Goal: Participate in discussion: Share content

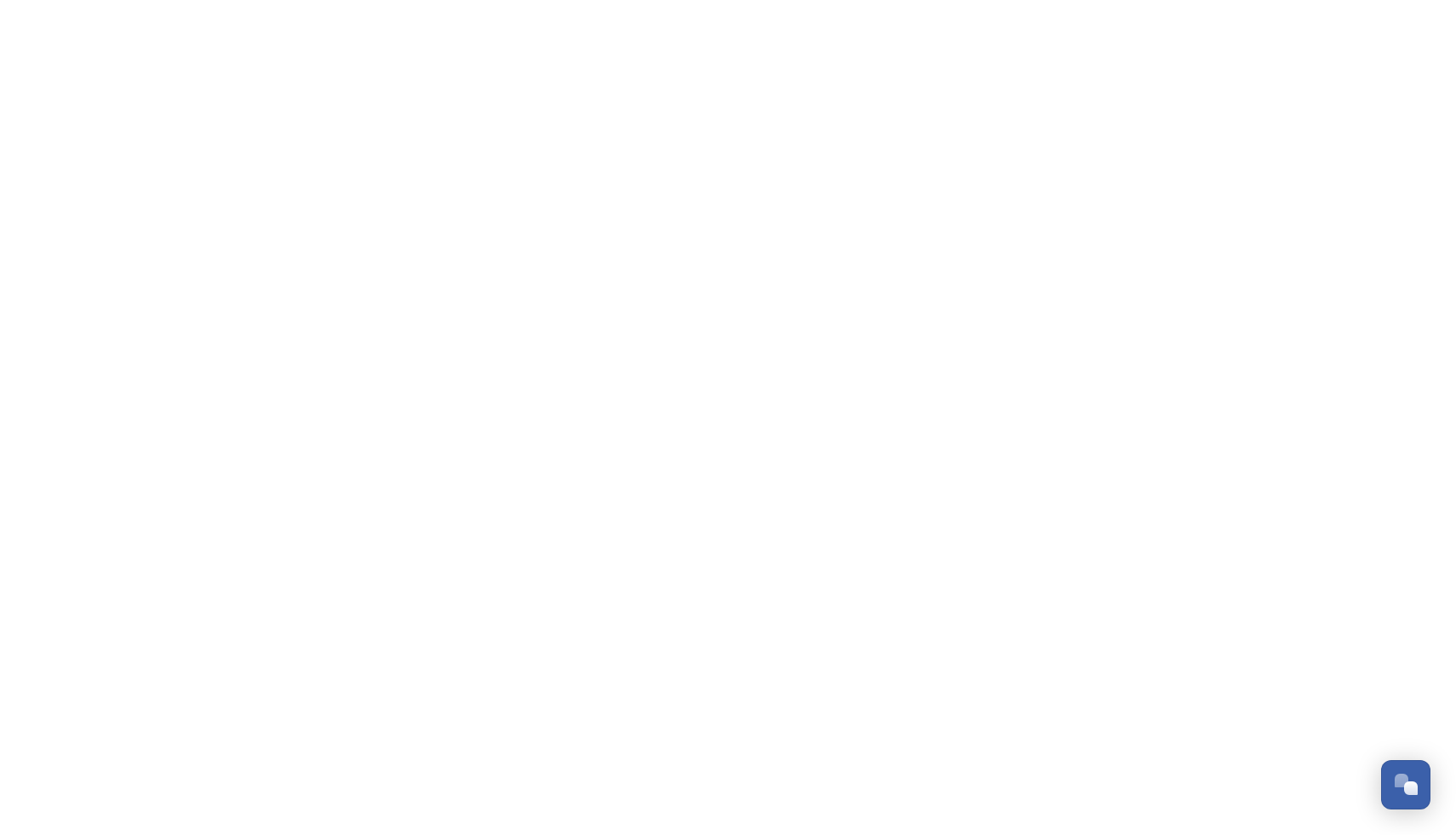
scroll to position [3, 0]
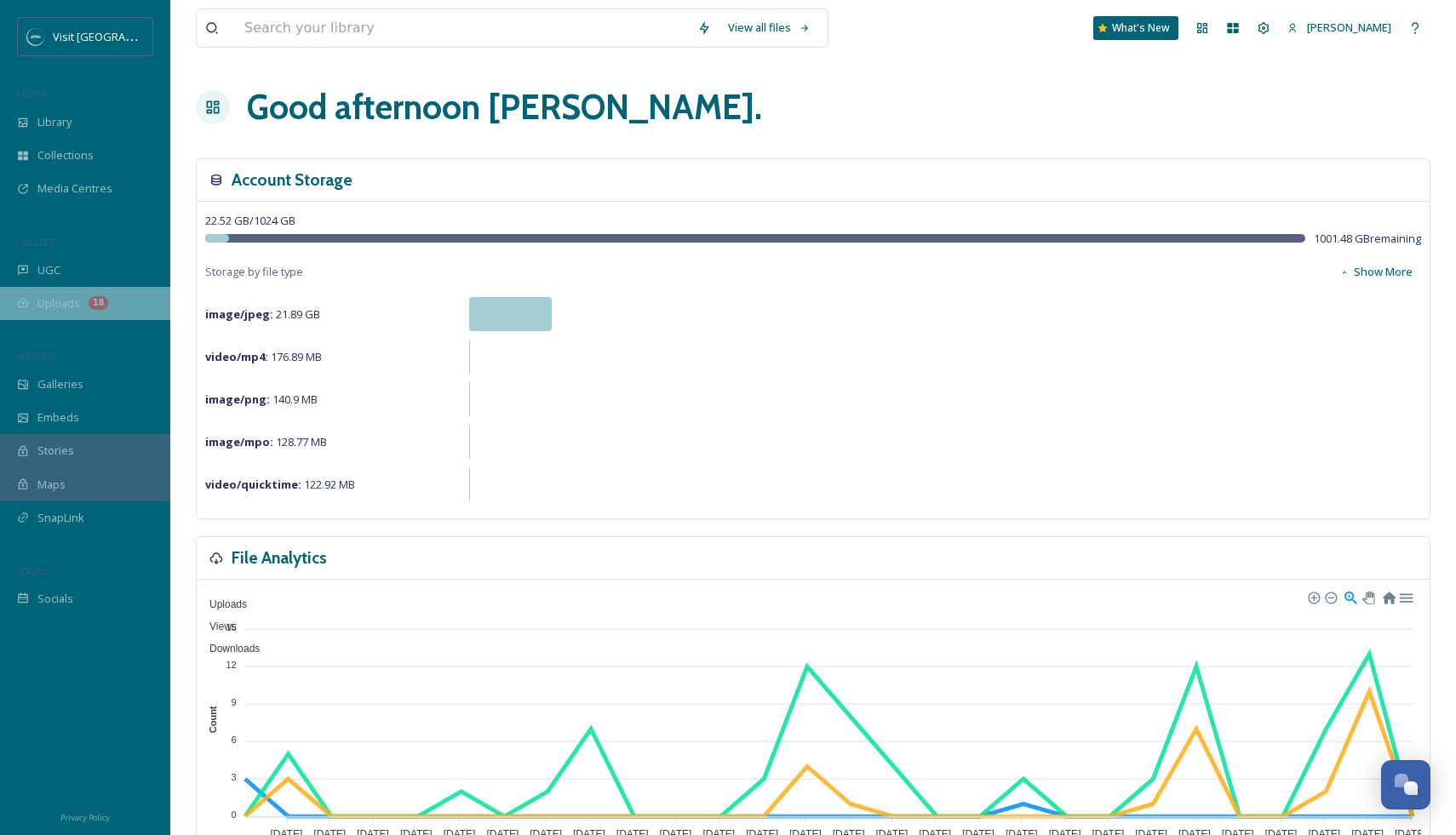
click at [87, 313] on div "Uploads 18" at bounding box center [85, 304] width 171 height 34
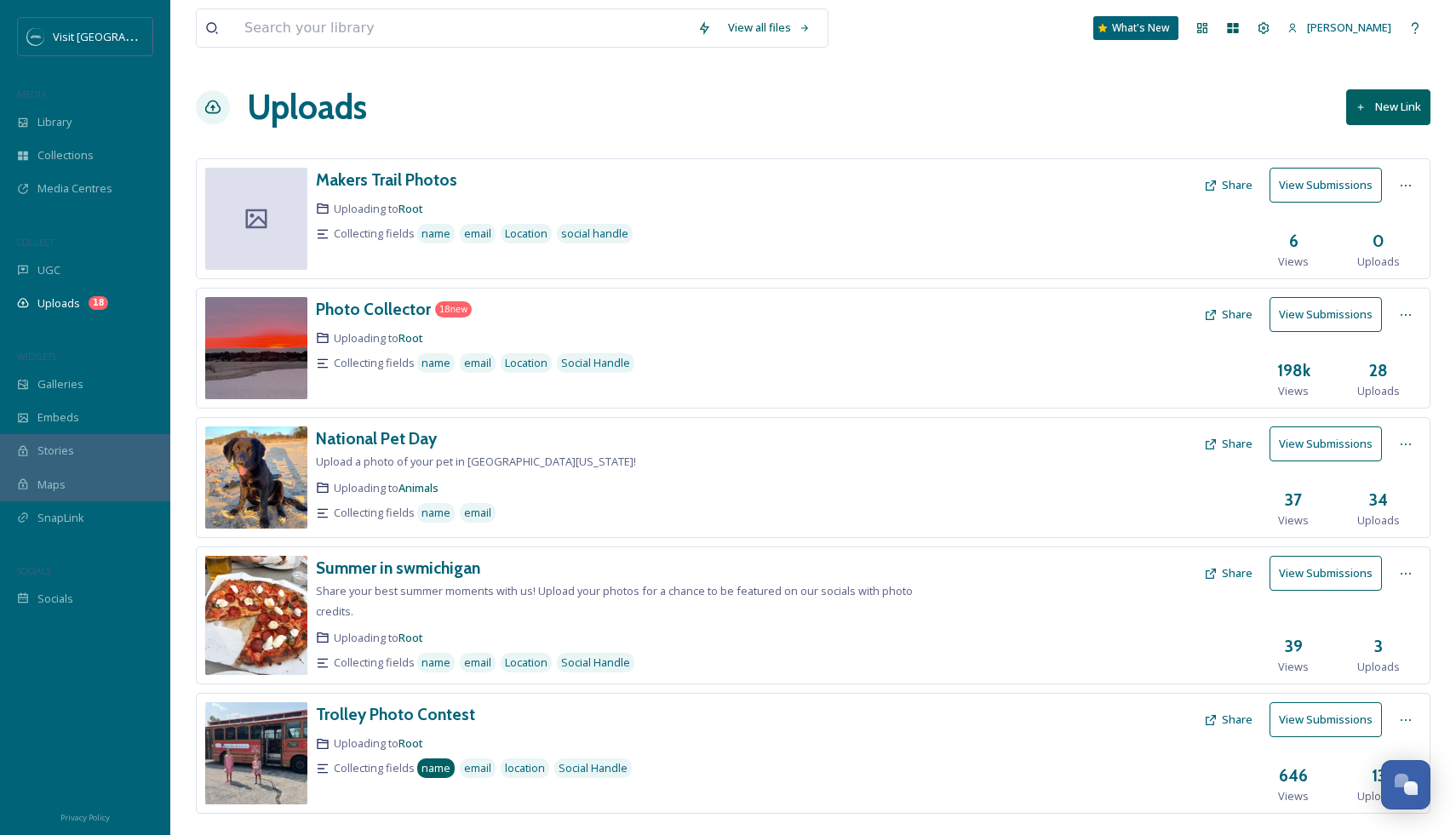
scroll to position [30, 0]
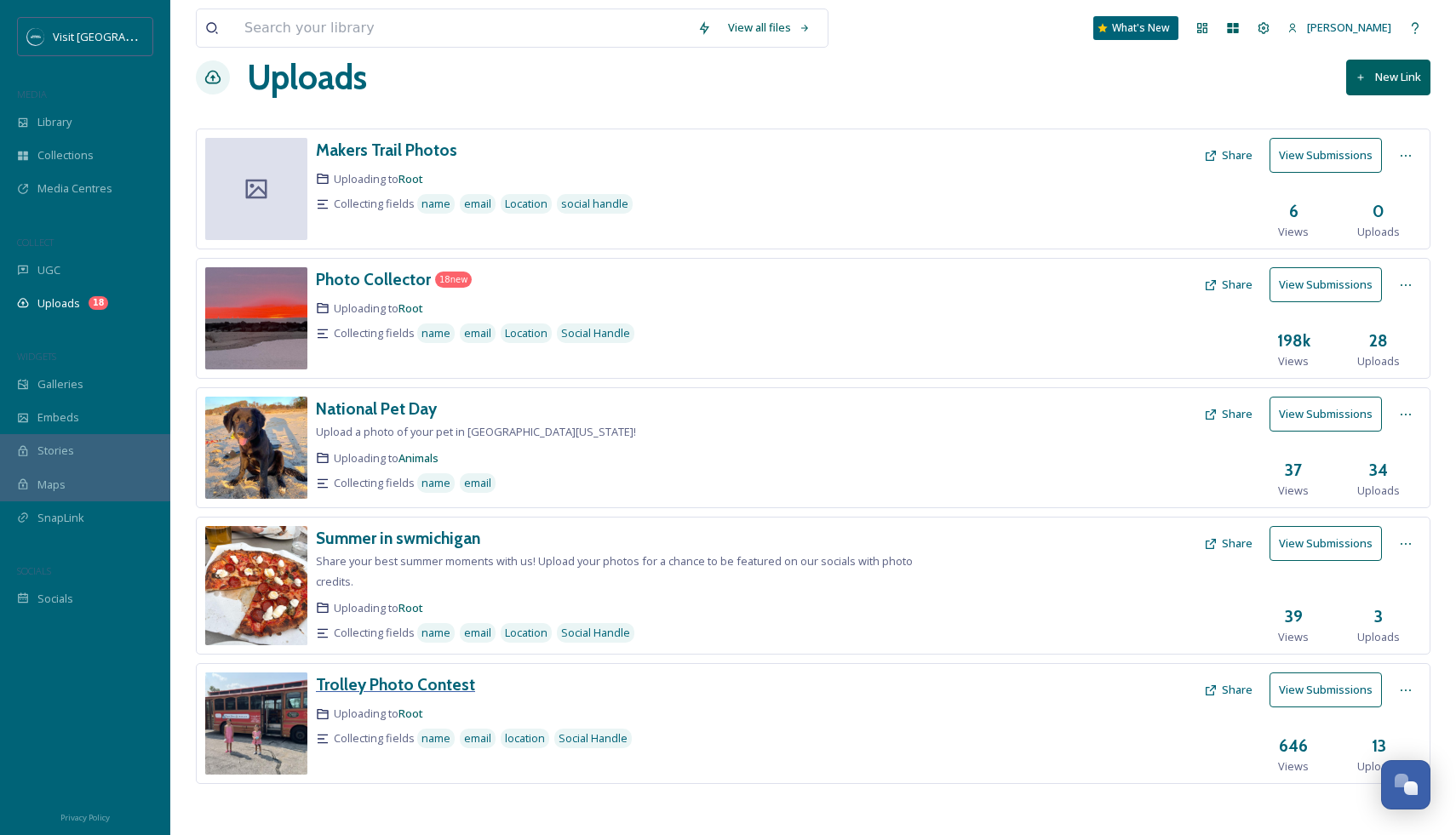
click at [408, 673] on div "Trolley Photo Contest" at bounding box center [395, 684] width 160 height 25
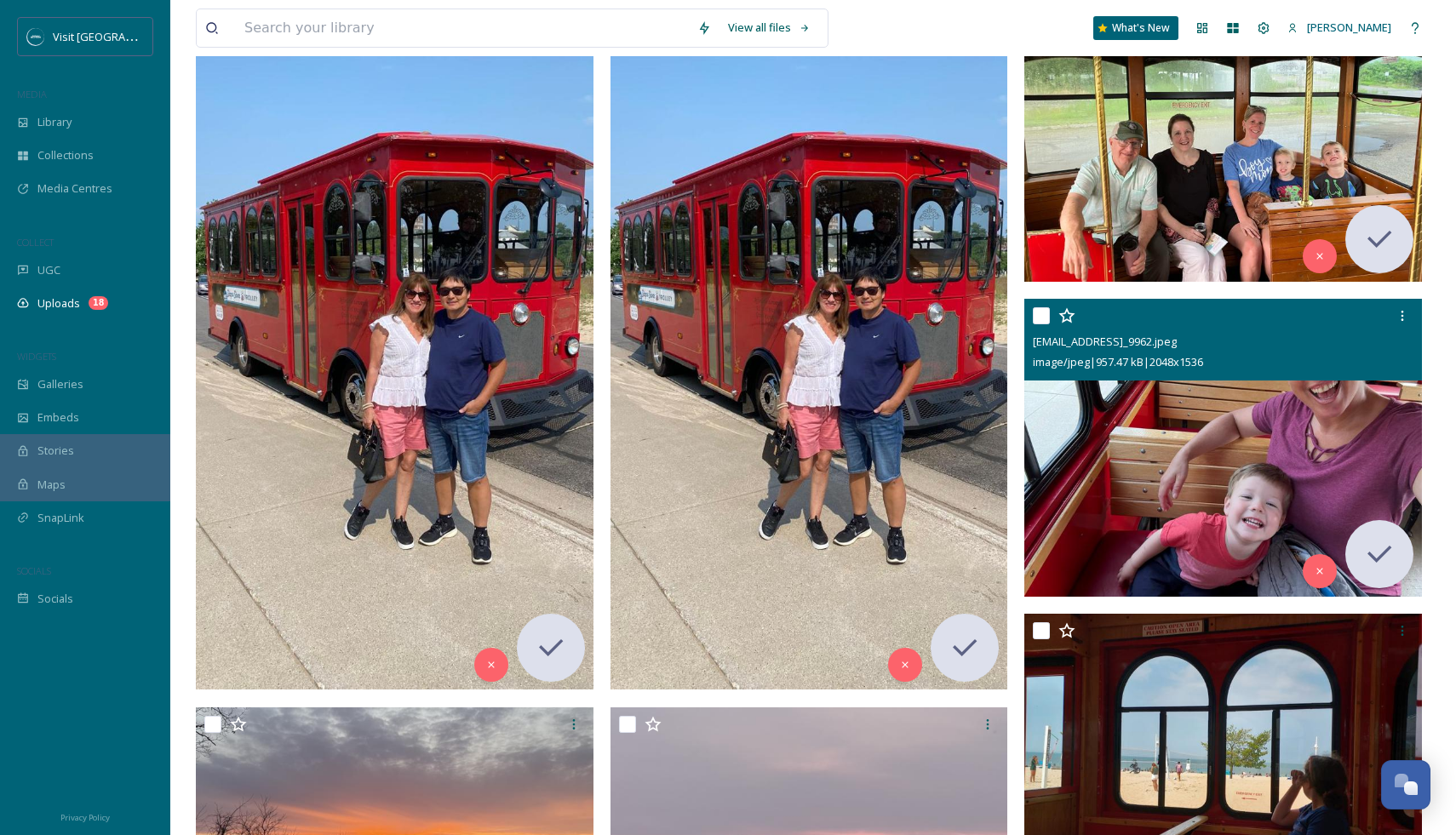
scroll to position [1134, 0]
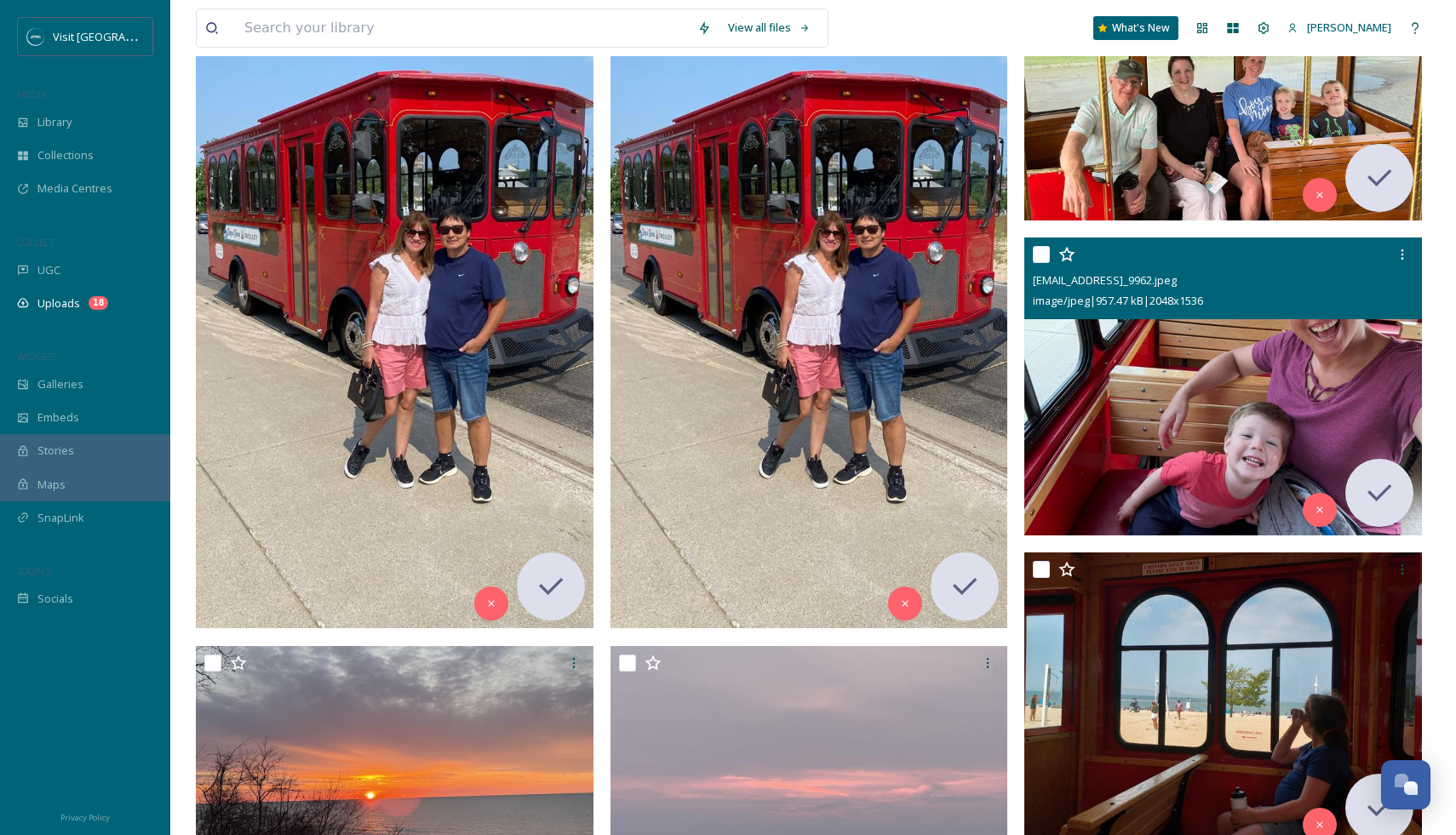
click at [1241, 423] on img at bounding box center [1222, 386] width 397 height 298
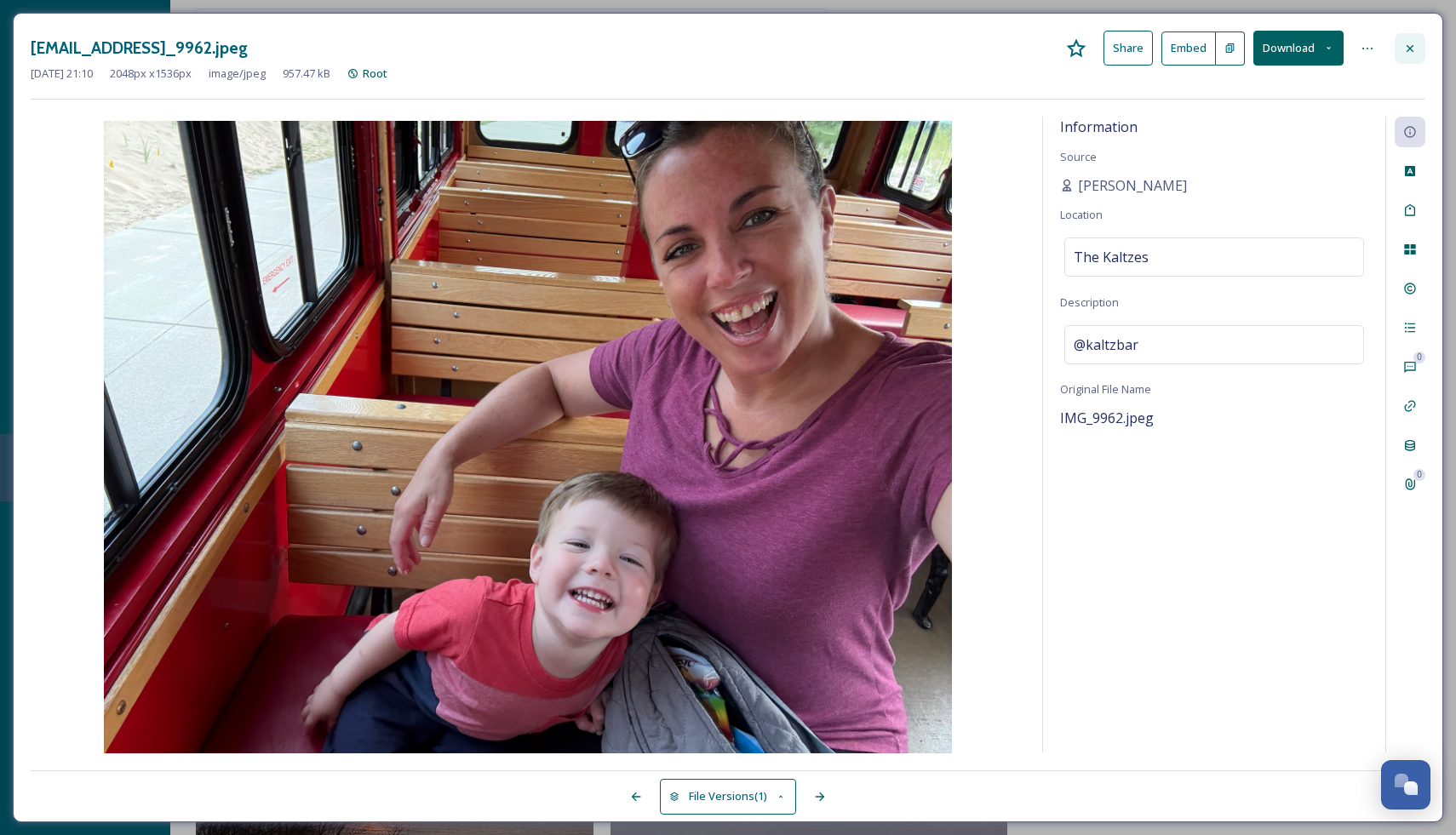
click at [1405, 55] on div at bounding box center [1410, 48] width 31 height 31
